Goal: Check status: Check status

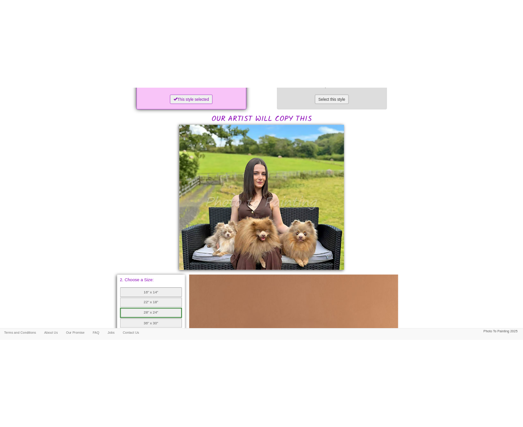
scroll to position [198, 0]
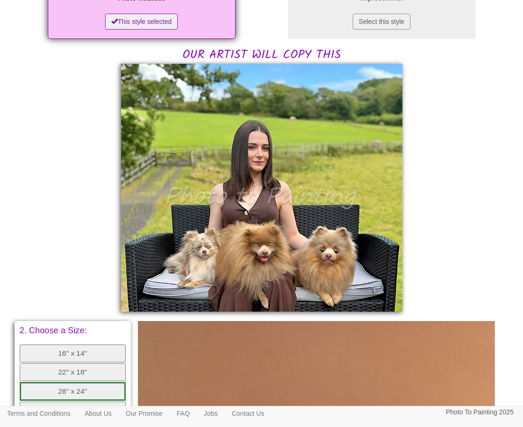
click at [460, 107] on div "Have a look at your photo, and email us if you would like any changes. Choose t…" at bounding box center [262, 273] width 480 height 777
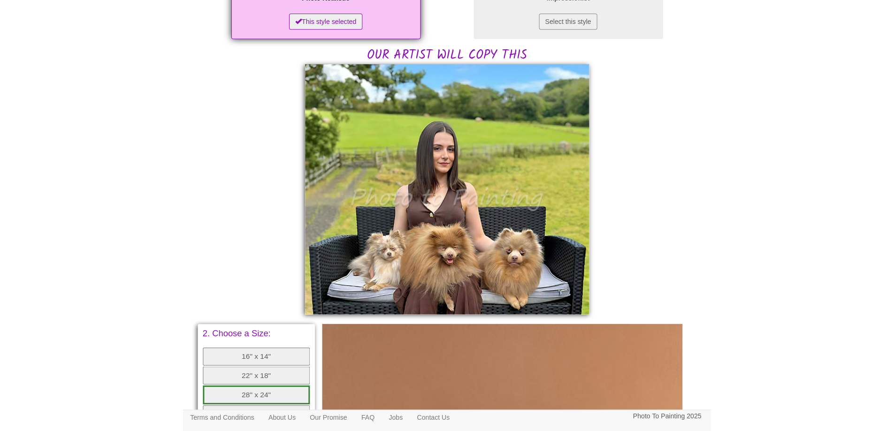
scroll to position [188, 0]
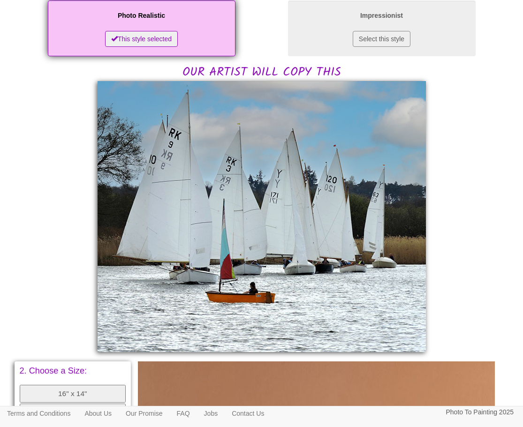
scroll to position [190, 0]
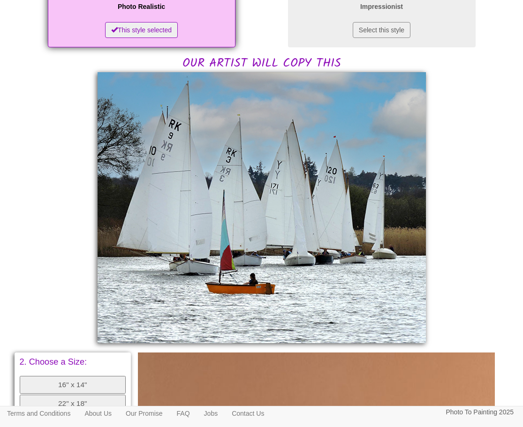
click at [468, 154] on div "Have a look at your photo, and email us if you would like any changes. Choose t…" at bounding box center [262, 293] width 480 height 800
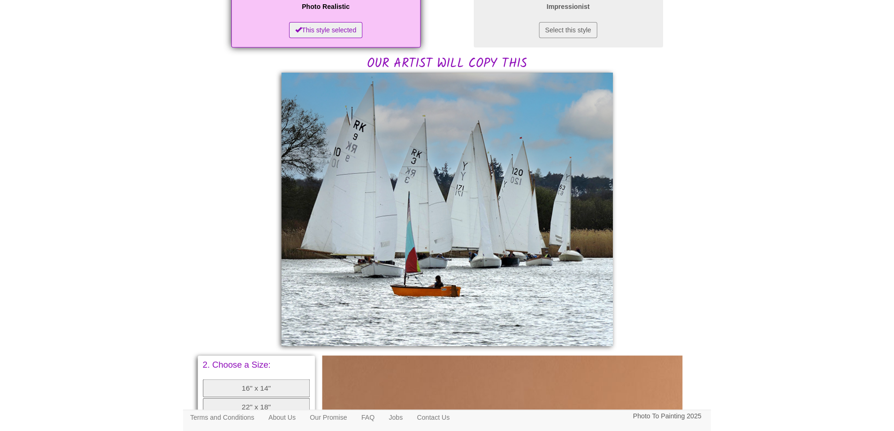
scroll to position [179, 0]
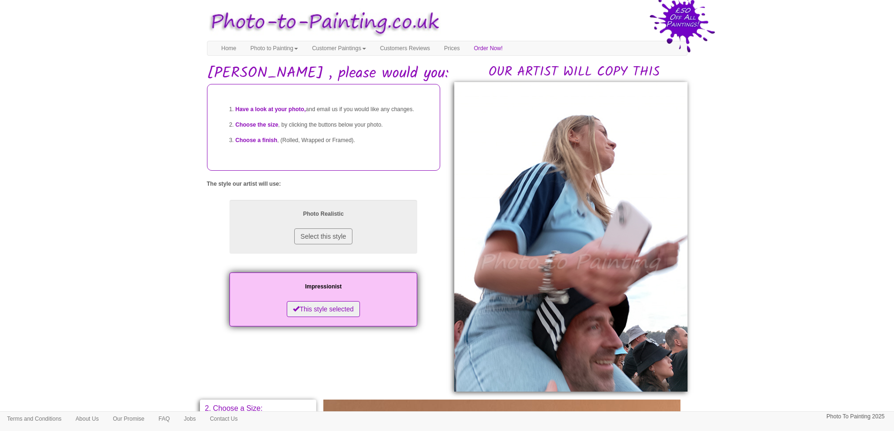
click at [826, 136] on body "Your painting - risk free Toggle navigation Menu Home Photo to Painting Photo t…" at bounding box center [447, 402] width 894 height 795
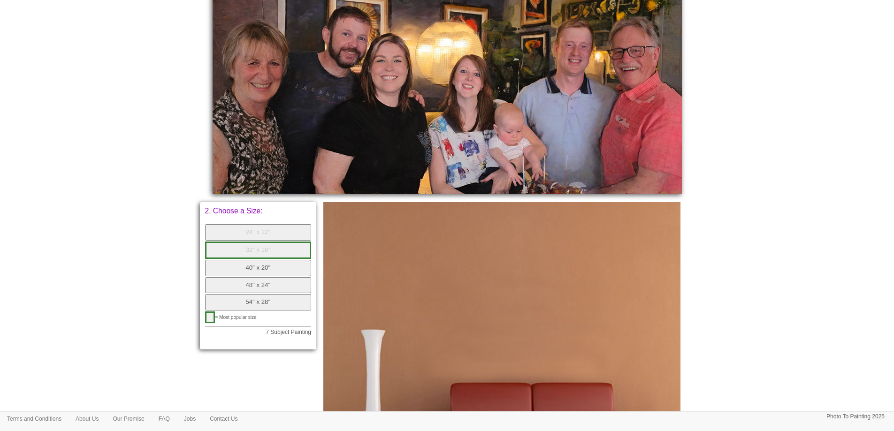
scroll to position [188, 0]
